Goal: Task Accomplishment & Management: Manage account settings

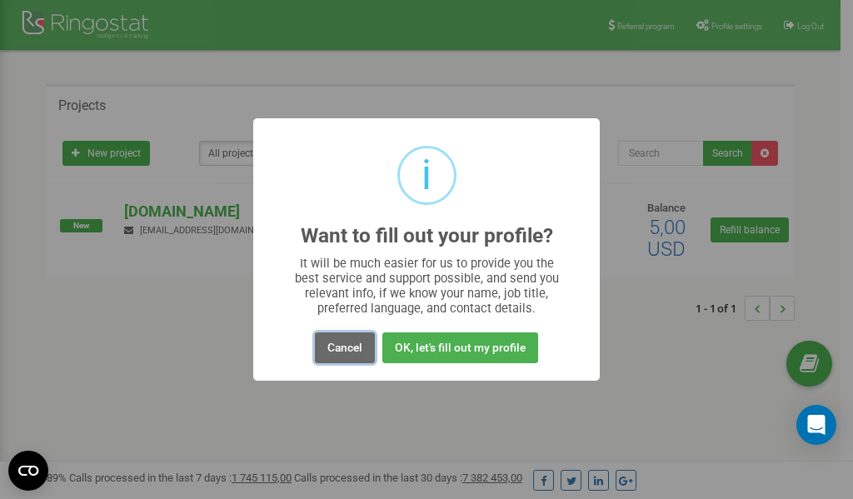
click at [351, 347] on button "Cancel" at bounding box center [345, 347] width 60 height 31
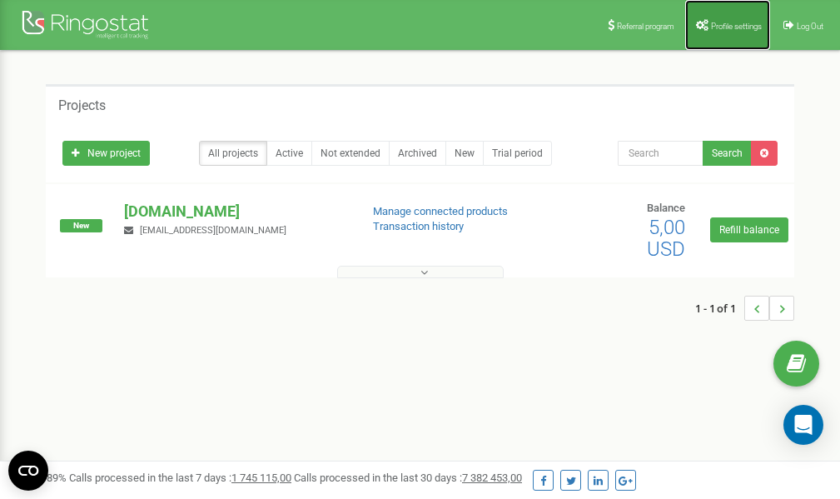
click at [724, 23] on span "Profile settings" at bounding box center [736, 26] width 51 height 9
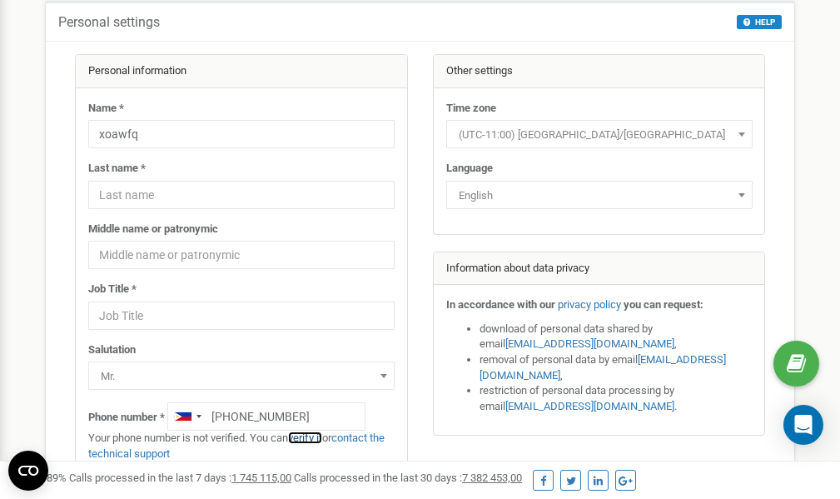
click at [320, 439] on link "verify it" at bounding box center [305, 437] width 34 height 12
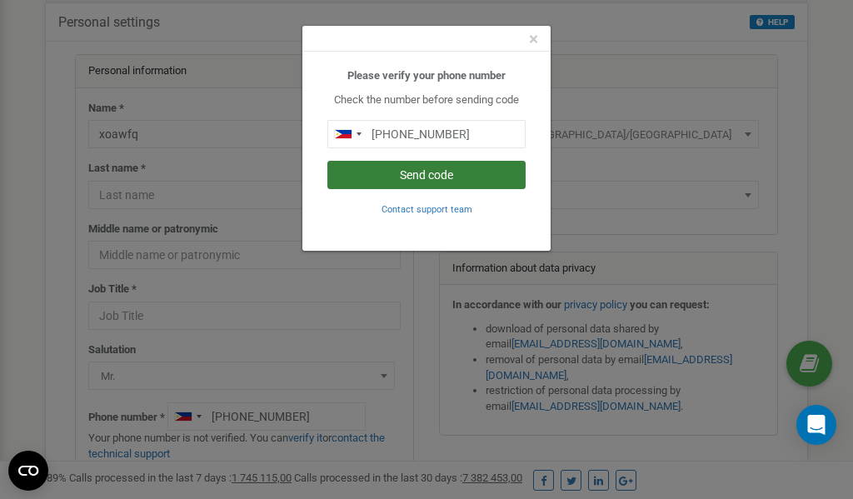
click at [414, 177] on button "Send code" at bounding box center [426, 175] width 198 height 28
